Goal: Use online tool/utility: Utilize a website feature to perform a specific function

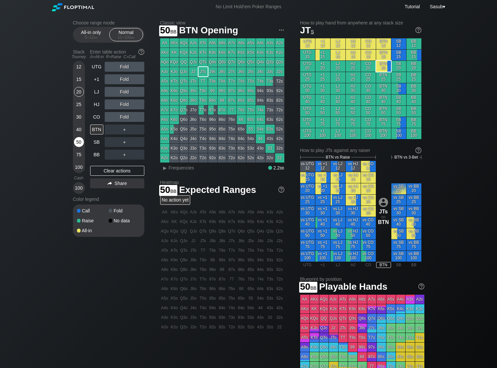
click at [81, 141] on div "50" at bounding box center [79, 142] width 10 height 10
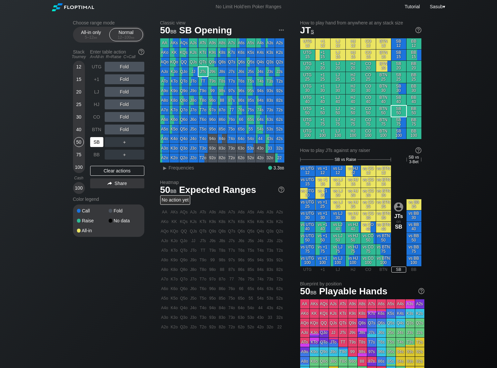
click at [97, 140] on div "SB" at bounding box center [96, 142] width 13 height 10
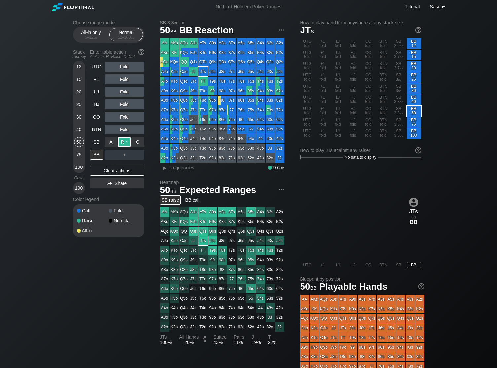
click at [126, 138] on div "R ✕" at bounding box center [124, 142] width 13 height 10
click at [124, 155] on div "R ✕" at bounding box center [124, 155] width 13 height 10
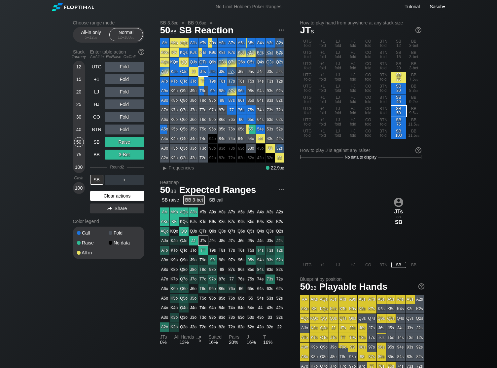
click at [119, 197] on div "Clear actions" at bounding box center [117, 196] width 54 height 10
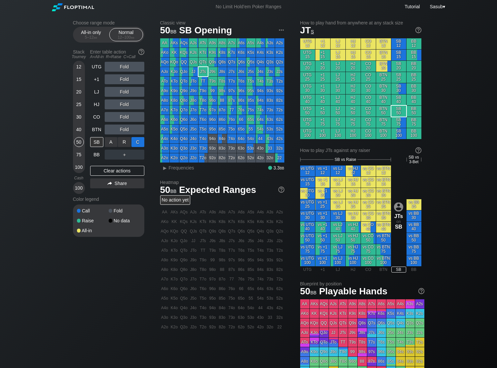
click at [135, 142] on div "C ✕" at bounding box center [137, 142] width 13 height 10
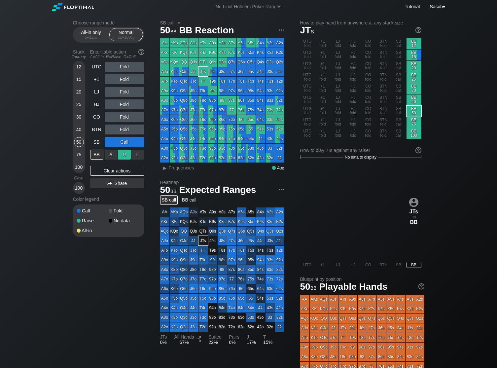
click at [122, 155] on div "R ✕" at bounding box center [124, 155] width 13 height 10
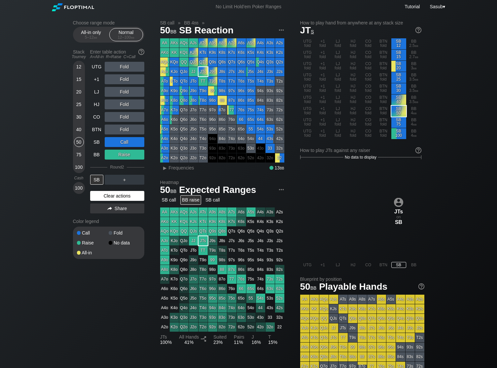
click at [132, 194] on div "Clear actions" at bounding box center [117, 196] width 54 height 10
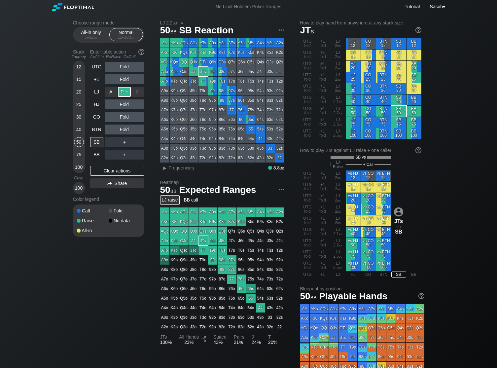
click at [126, 89] on div "R ✕" at bounding box center [124, 92] width 13 height 10
click at [127, 105] on div "R ✕" at bounding box center [124, 104] width 13 height 10
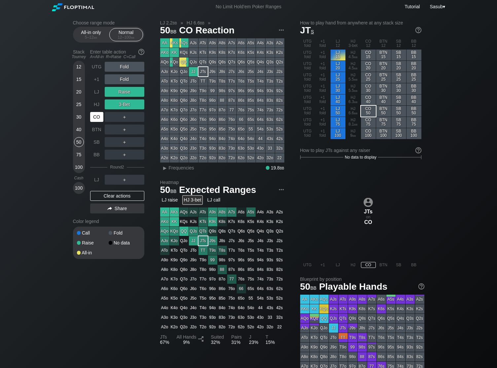
click at [97, 117] on div "CO" at bounding box center [96, 117] width 13 height 10
click at [124, 103] on div "R ✕" at bounding box center [124, 104] width 13 height 10
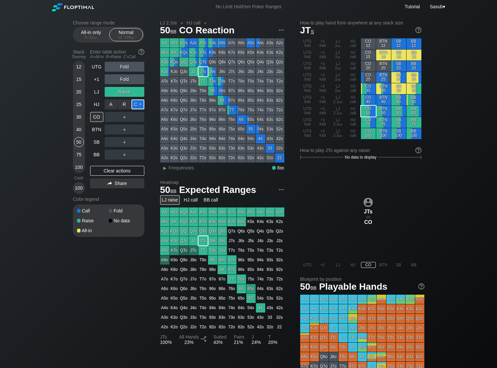
click at [135, 104] on div "C ✕" at bounding box center [137, 104] width 13 height 10
click at [96, 117] on div "CO" at bounding box center [96, 117] width 13 height 10
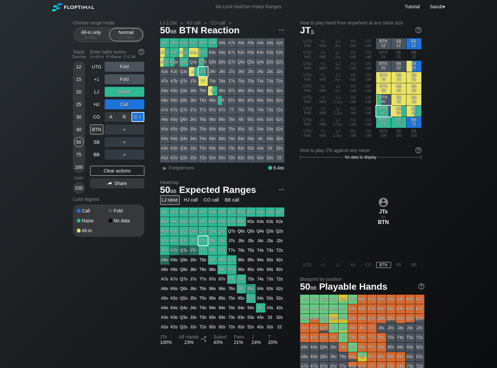
click at [141, 117] on div "C ✕" at bounding box center [137, 117] width 13 height 10
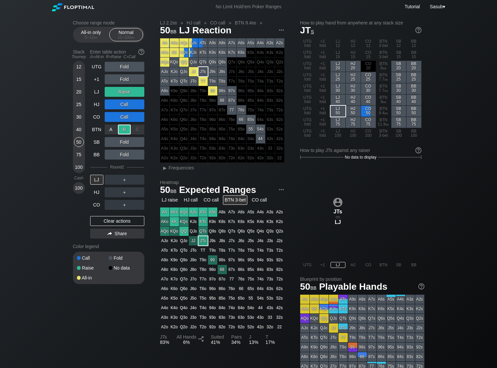
click at [124, 130] on div "R ✕" at bounding box center [124, 129] width 13 height 10
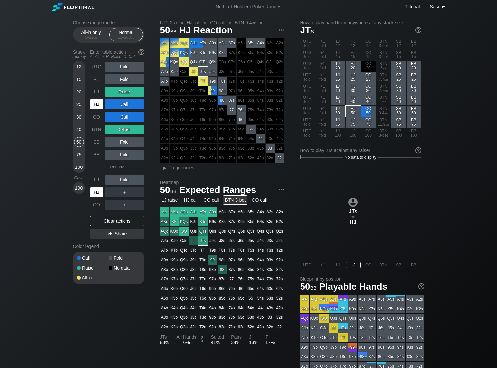
click at [97, 190] on div "HJ" at bounding box center [96, 192] width 13 height 10
